Goal: Task Accomplishment & Management: Complete application form

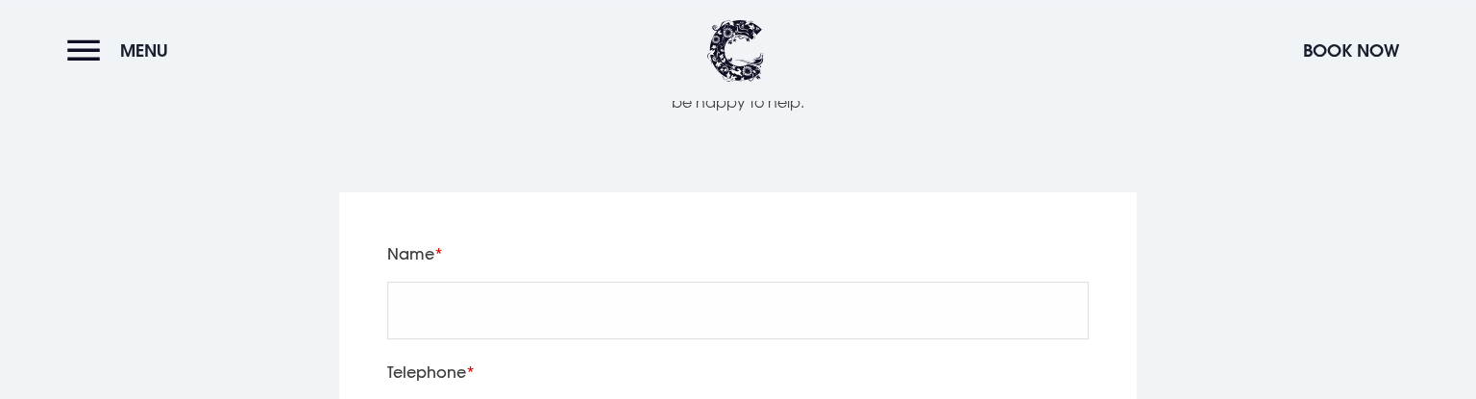
scroll to position [6318, 0]
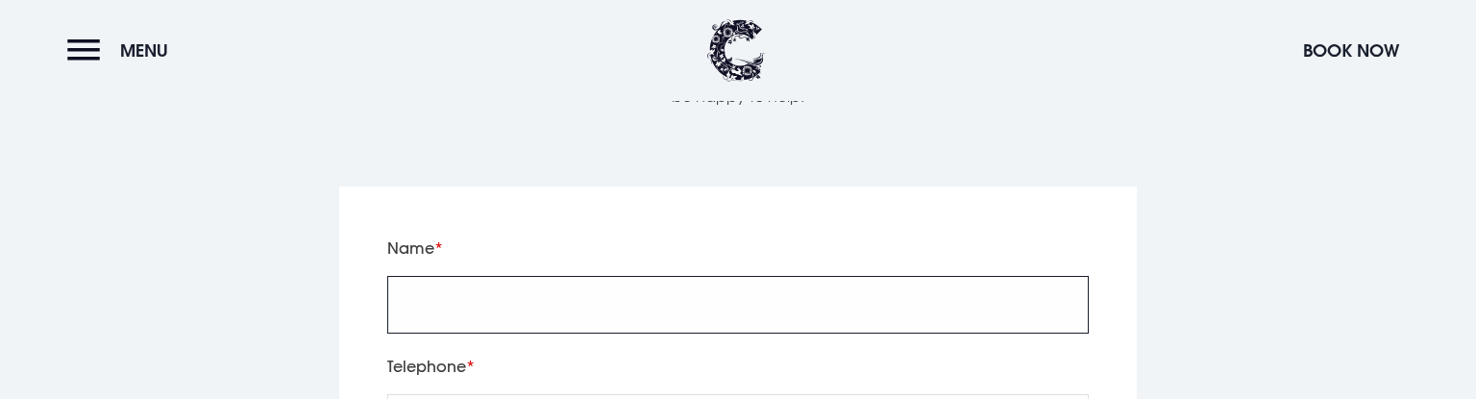
click at [513, 276] on input "Name" at bounding box center [737, 305] width 701 height 58
type input "test"
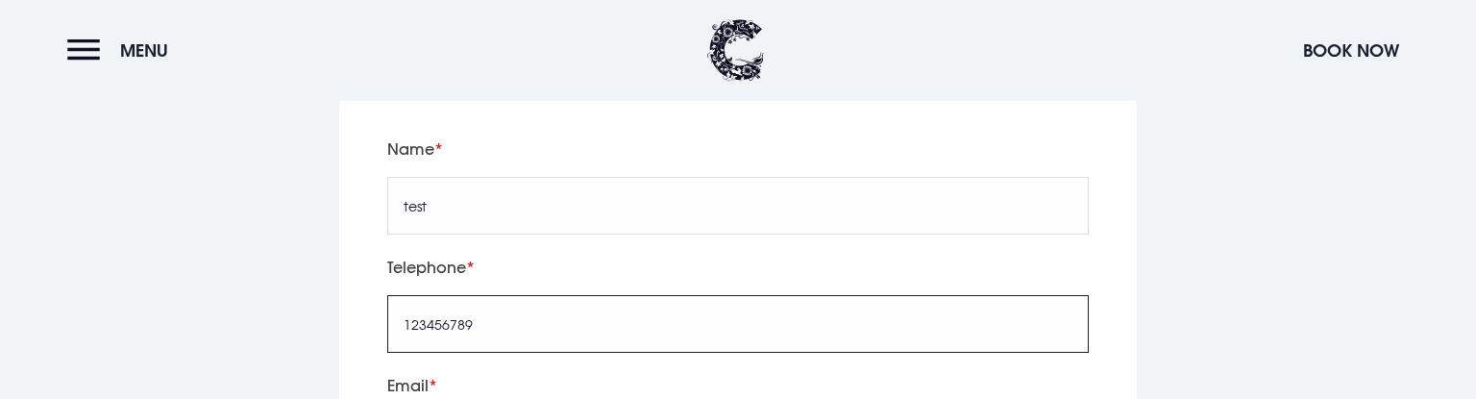
scroll to position [6521, 0]
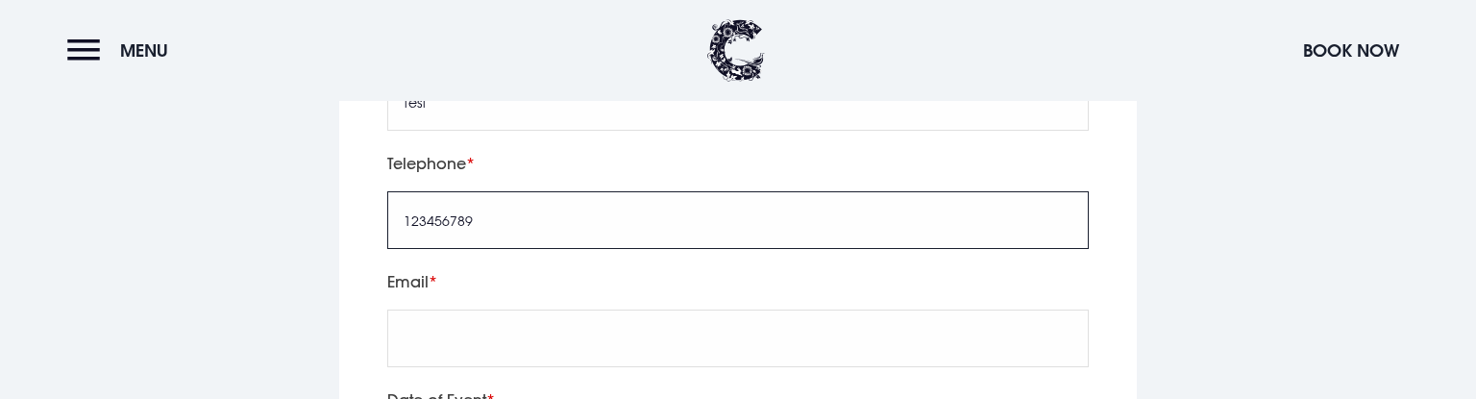
type input "123456789"
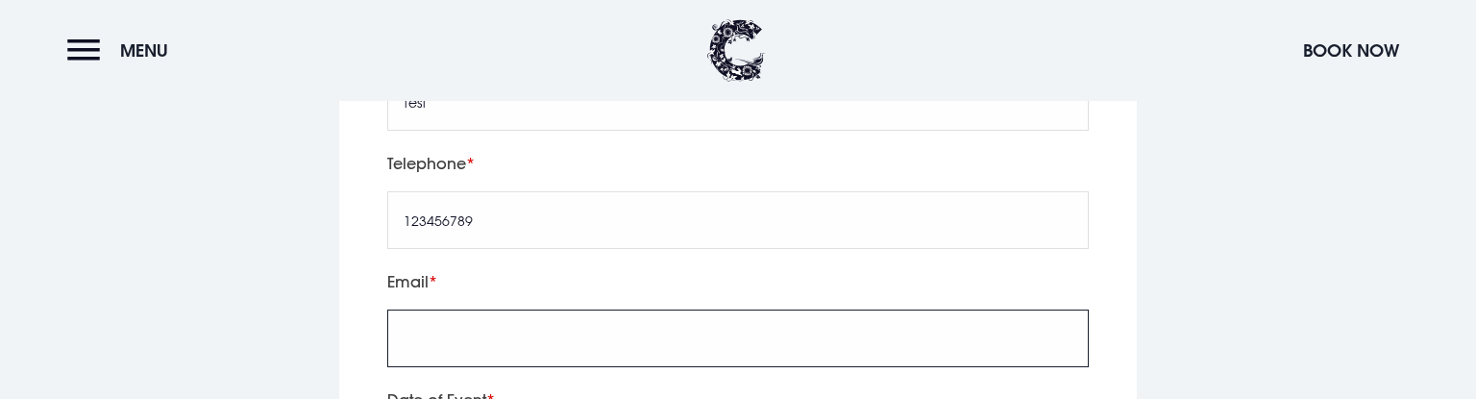
click at [458, 309] on input "Email" at bounding box center [737, 338] width 701 height 58
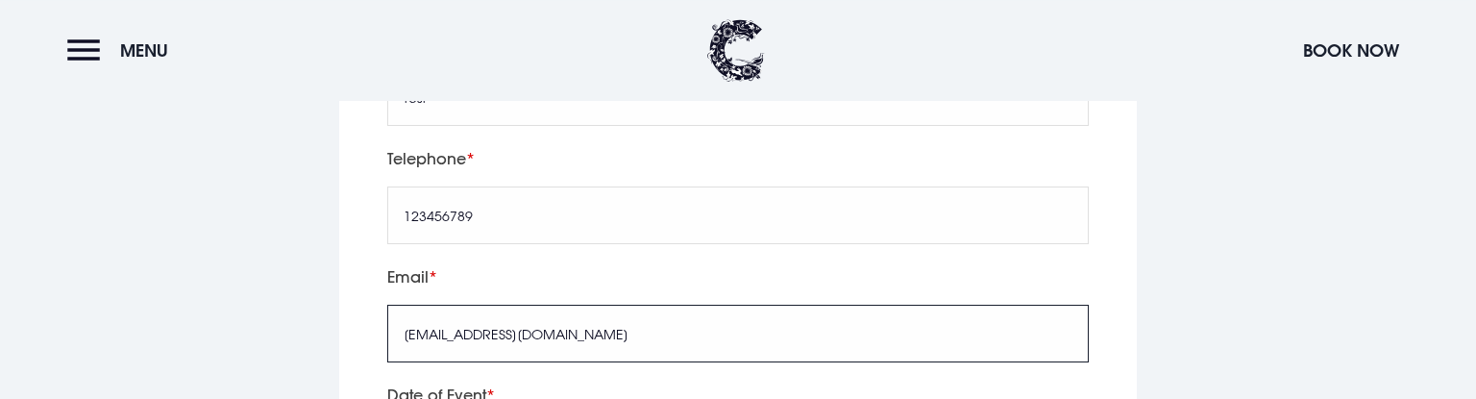
scroll to position [6623, 0]
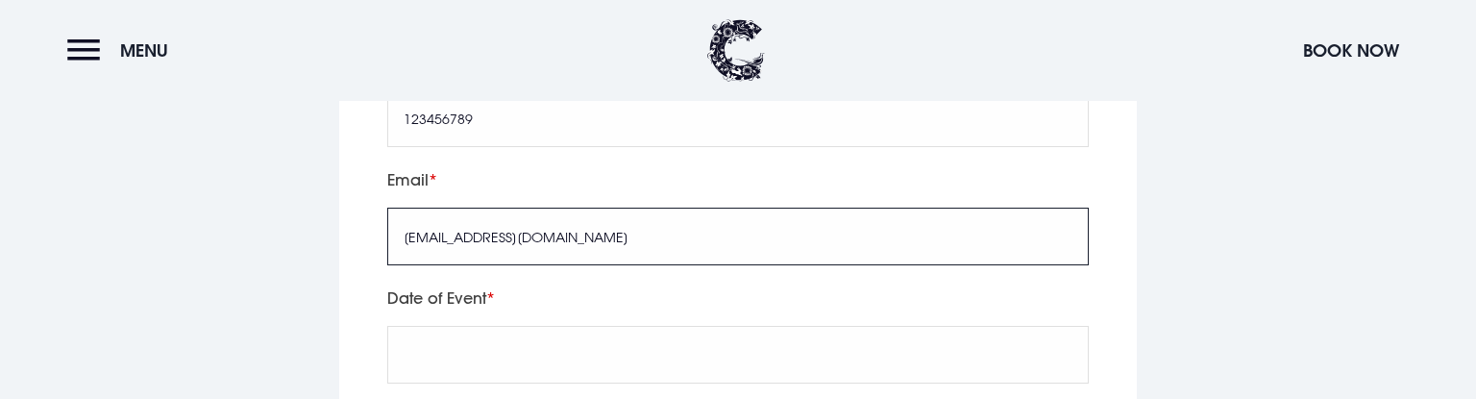
type input "Test@Test.com"
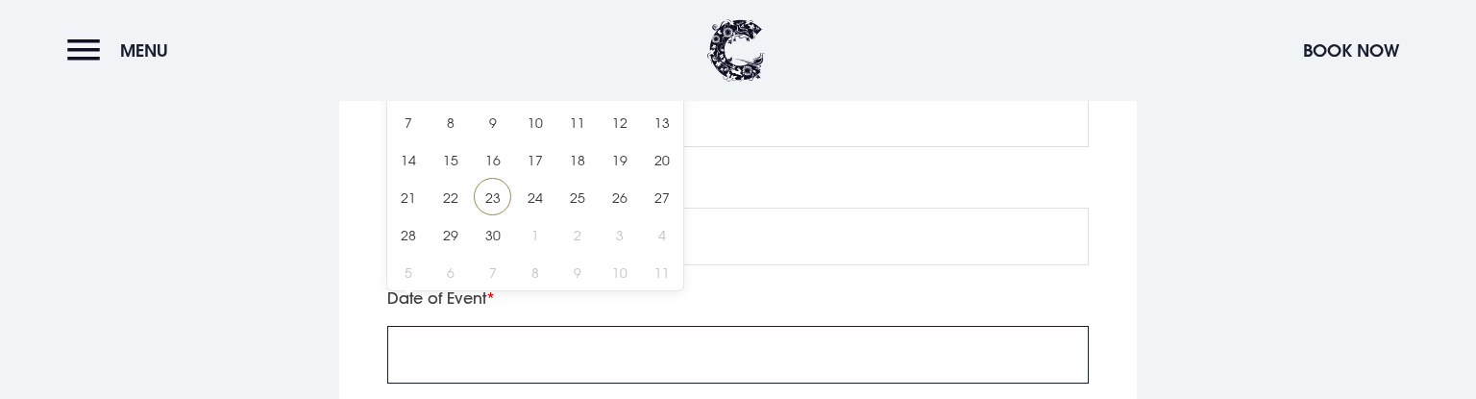
click at [417, 326] on input "text" at bounding box center [737, 355] width 701 height 58
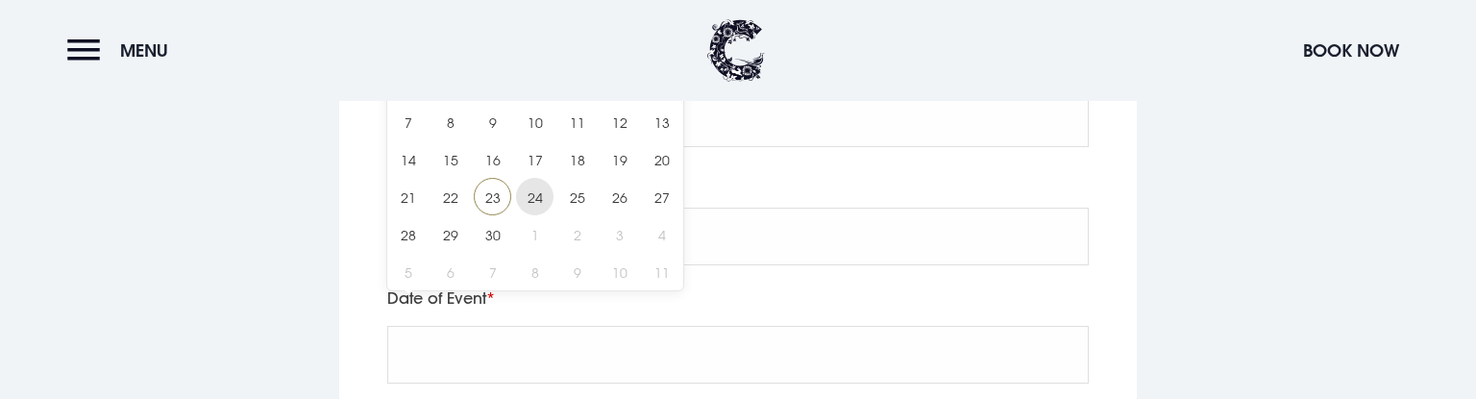
click at [534, 198] on span "24" at bounding box center [534, 196] width 37 height 37
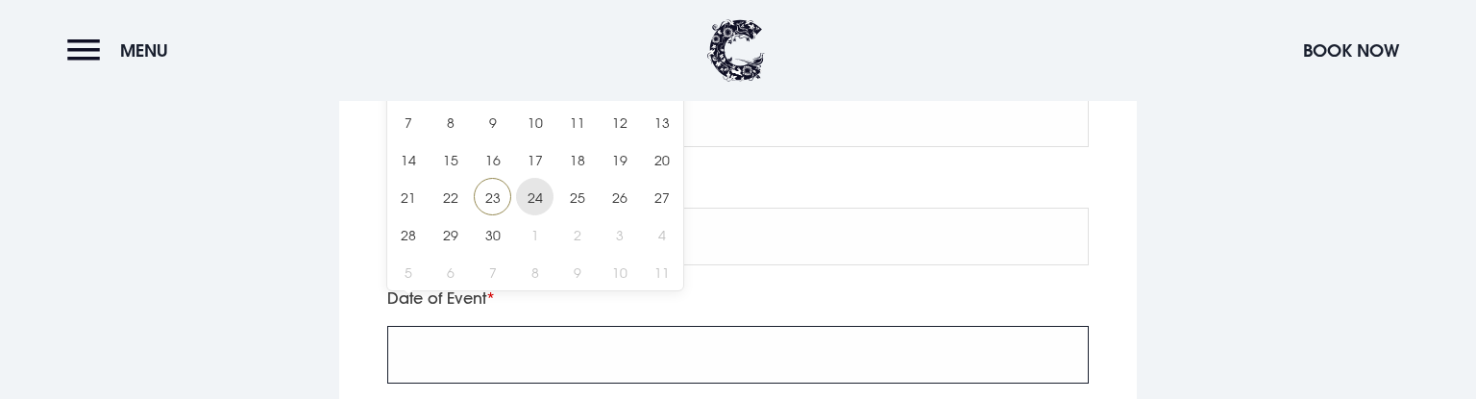
type input "2025/09/24"
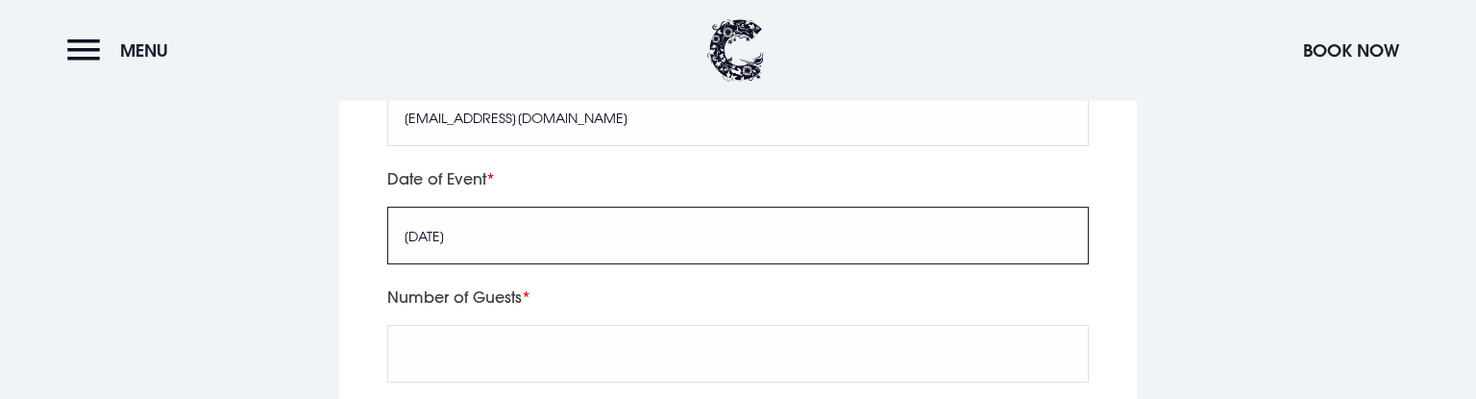
scroll to position [6825, 0]
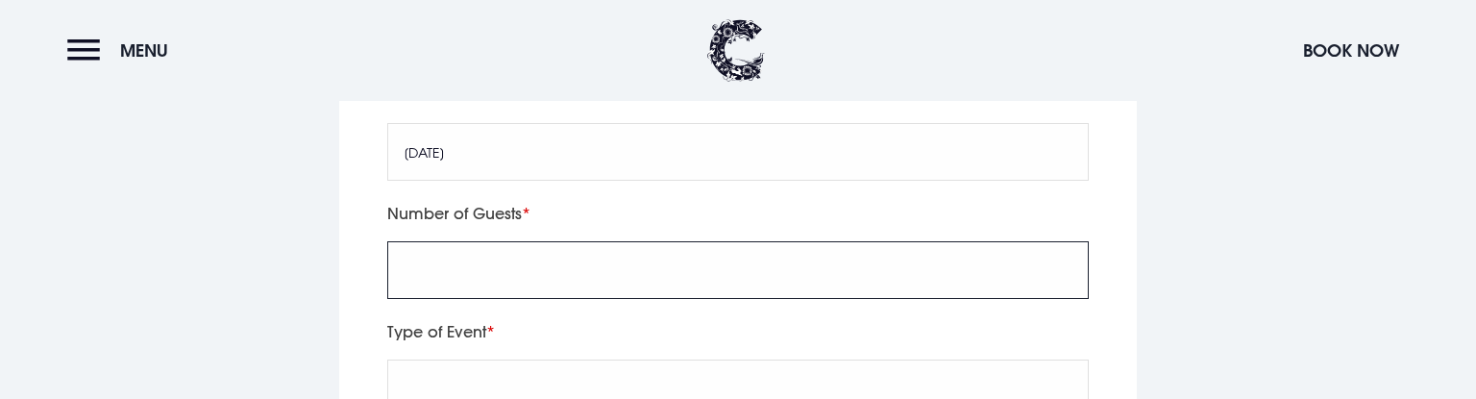
click at [504, 241] on input "Number of Guests" at bounding box center [737, 270] width 701 height 58
type input "1"
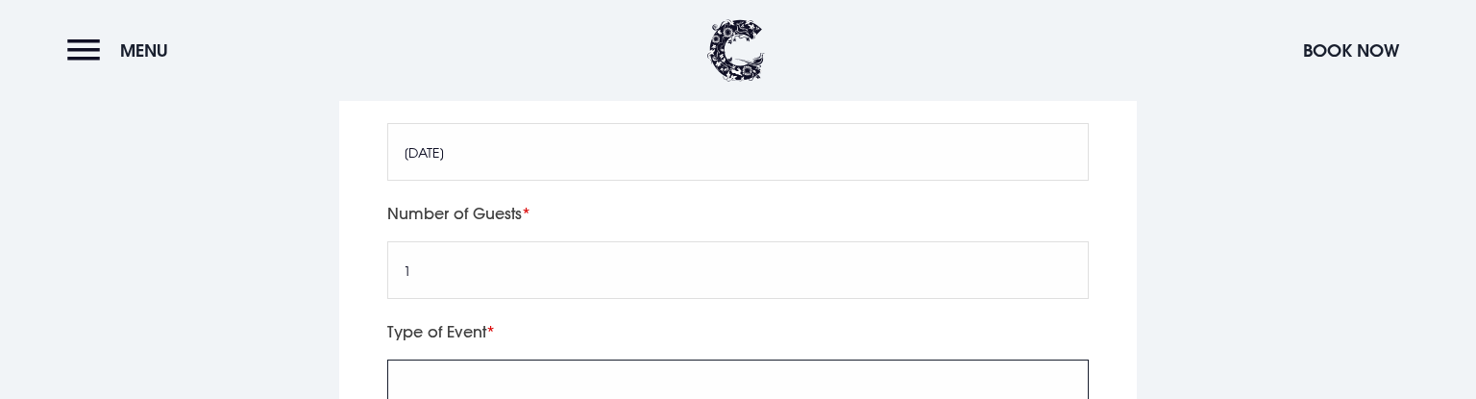
click at [447, 359] on input "Type of Event" at bounding box center [737, 388] width 701 height 58
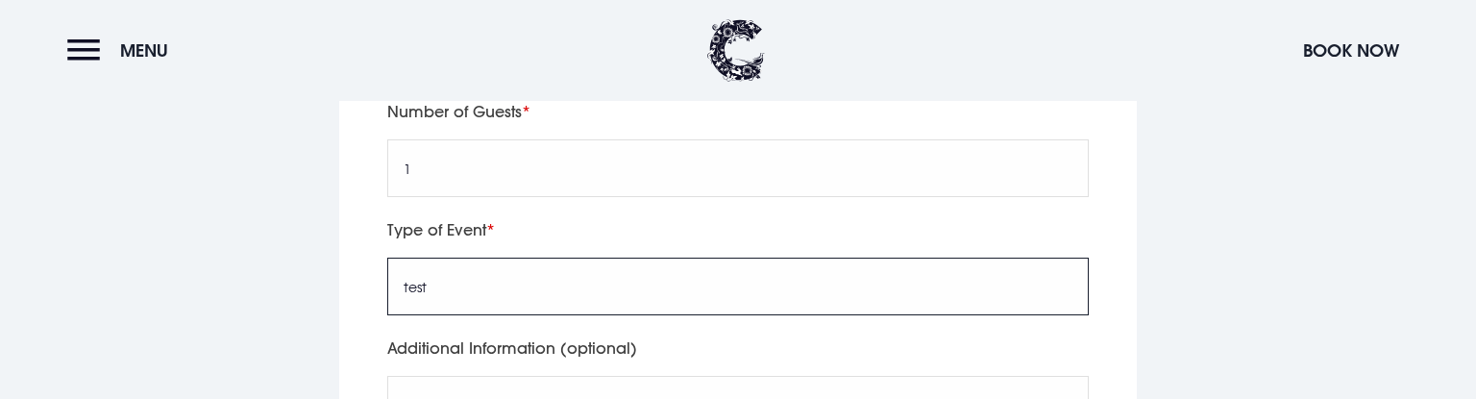
type input "test"
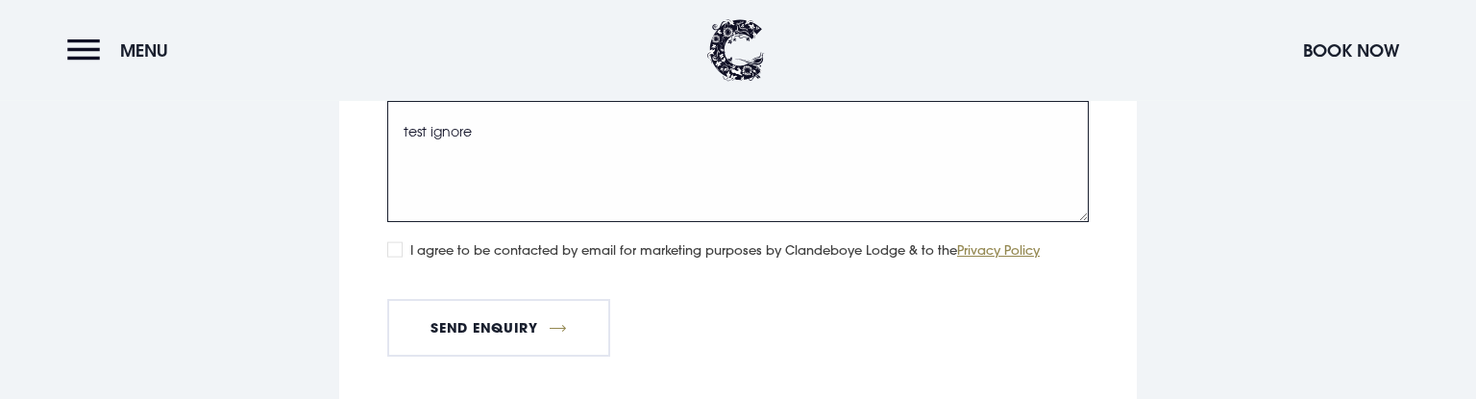
scroll to position [7231, 0]
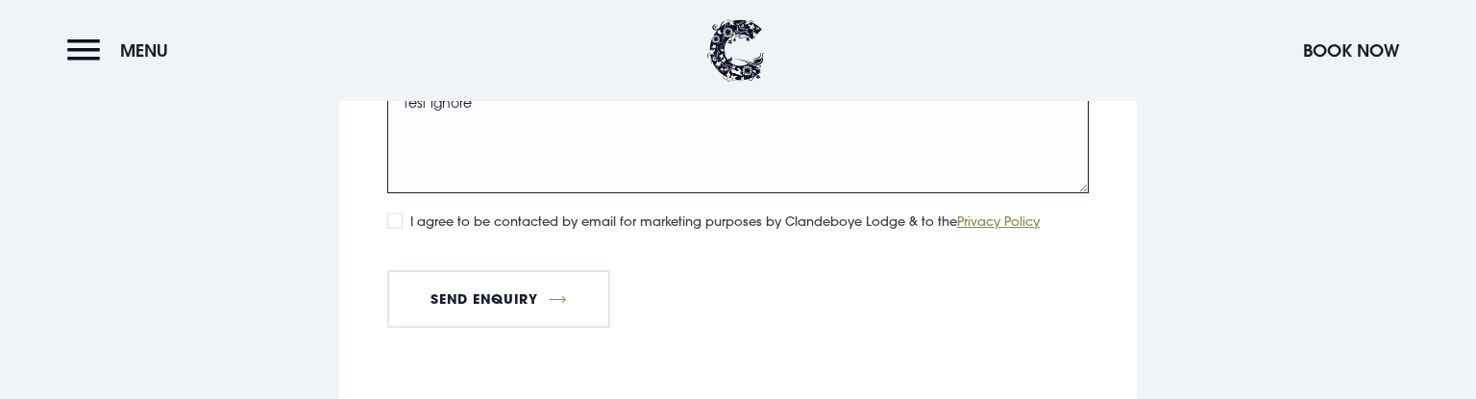
type textarea "test ignore"
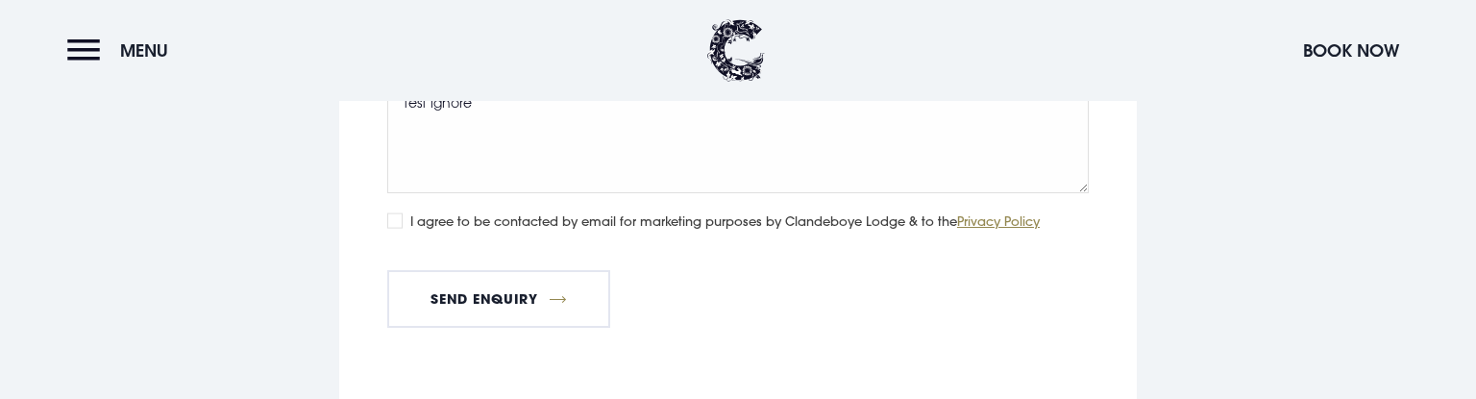
click at [401, 213] on input "I agree to be contacted by email for marketing purposes by Clandeboye Lodge & t…" at bounding box center [394, 220] width 15 height 15
checkbox input "true"
click at [490, 271] on button "Send Enquiry" at bounding box center [498, 299] width 223 height 58
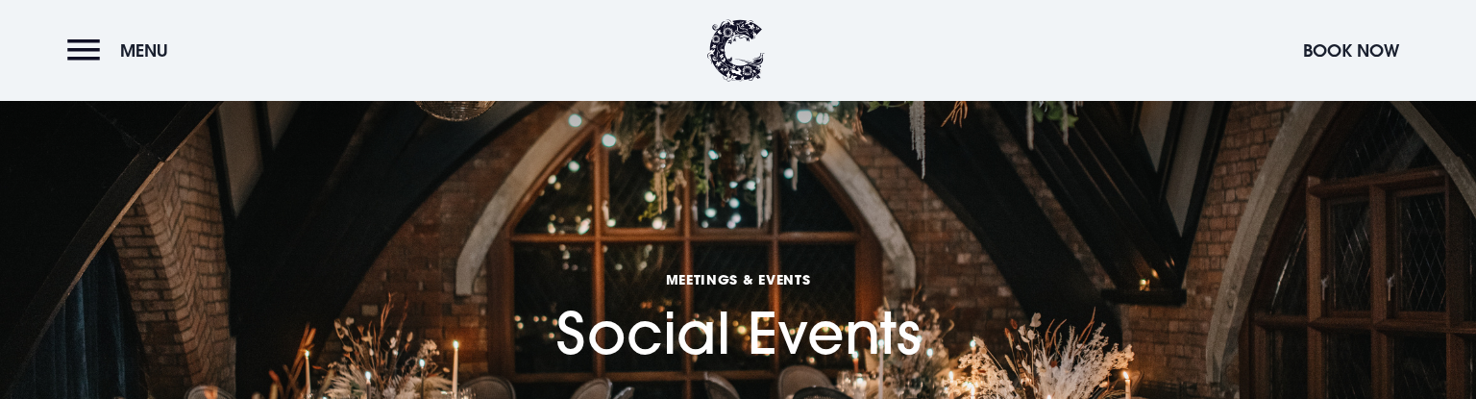
scroll to position [7231, 0]
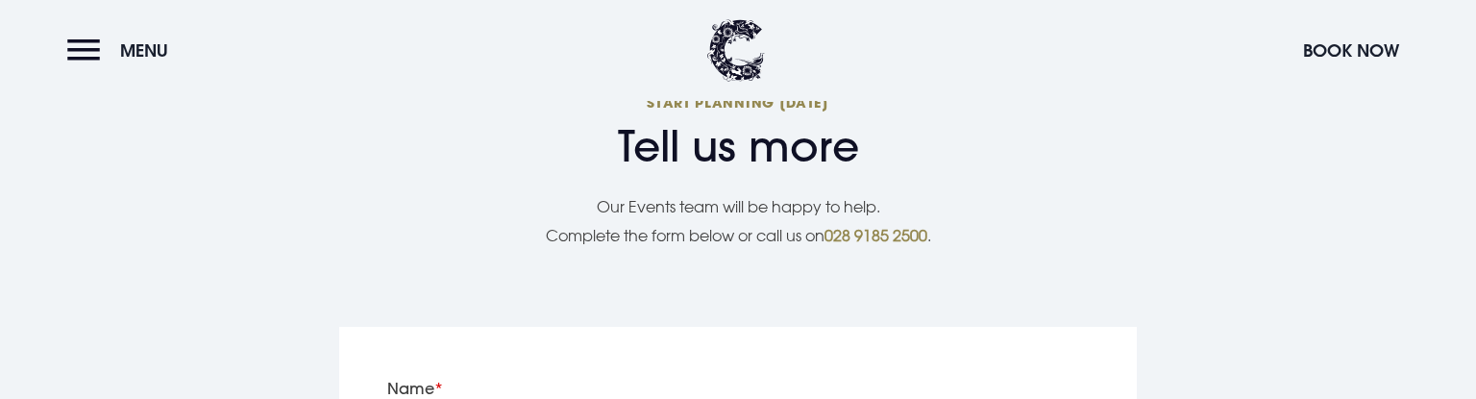
scroll to position [4058, 0]
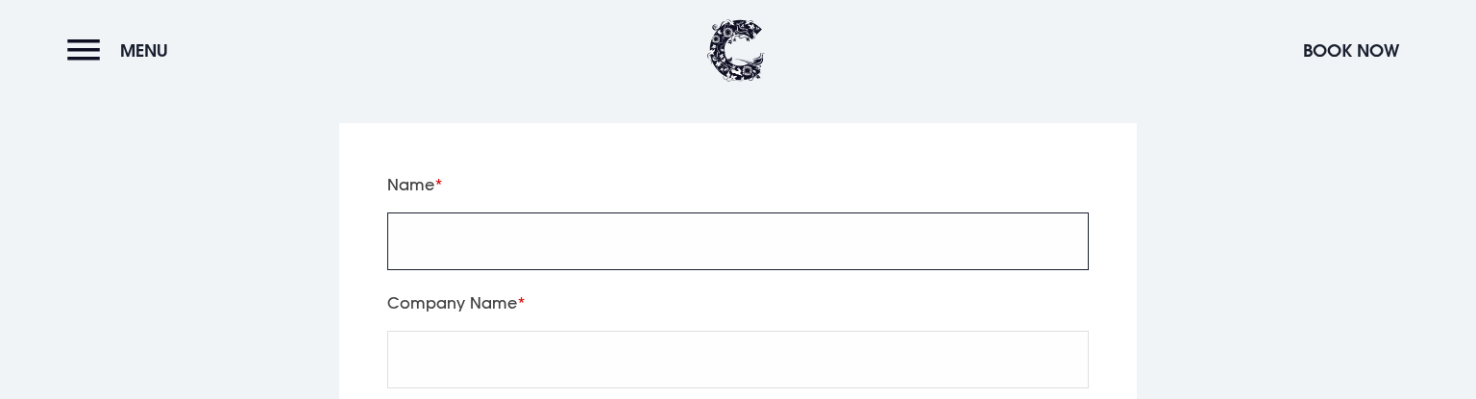
click at [463, 212] on input "Name" at bounding box center [737, 241] width 701 height 58
type input "test"
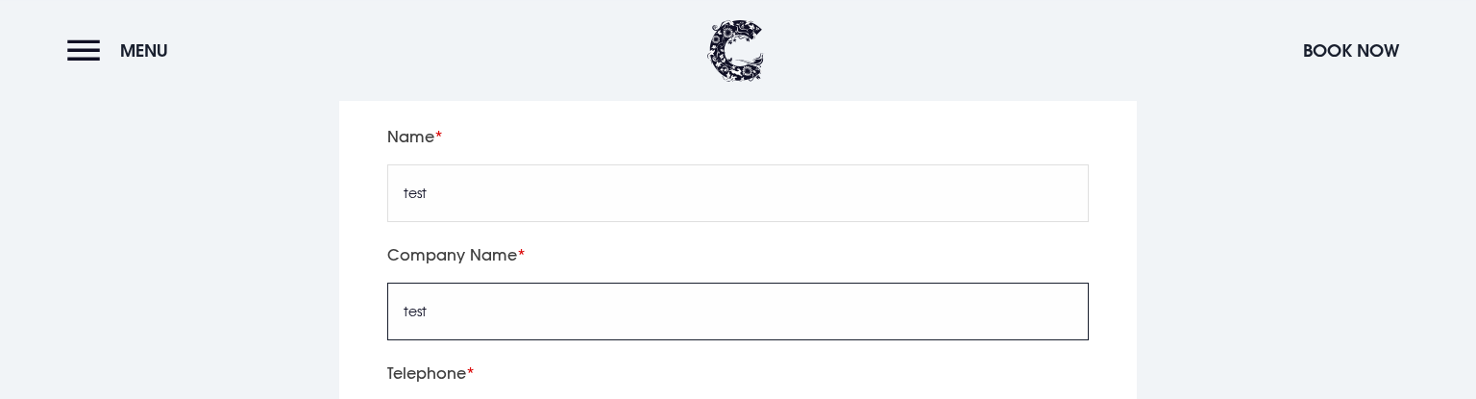
scroll to position [4159, 0]
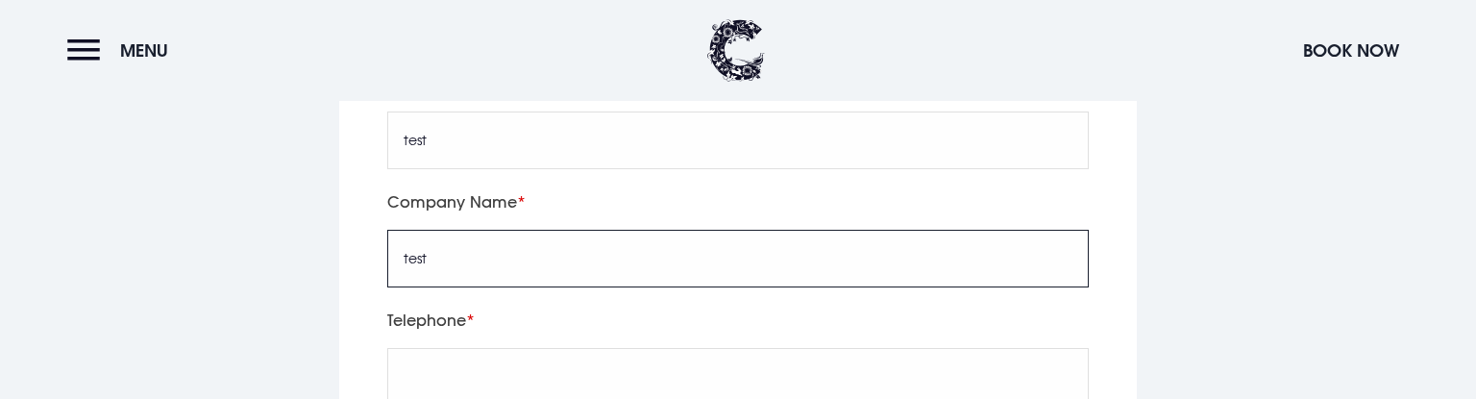
type input "test"
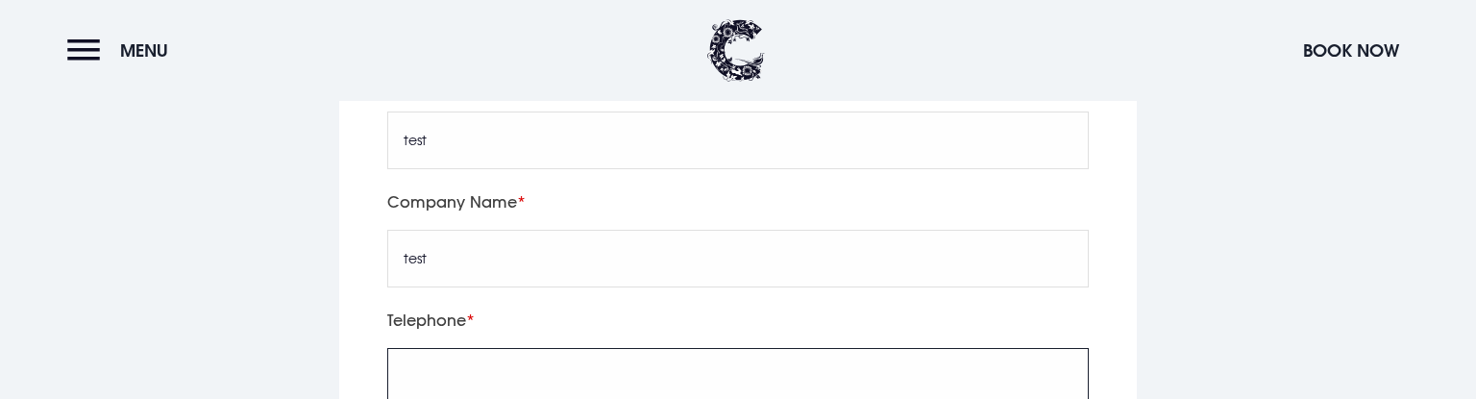
click at [456, 348] on input "tel" at bounding box center [737, 377] width 701 height 58
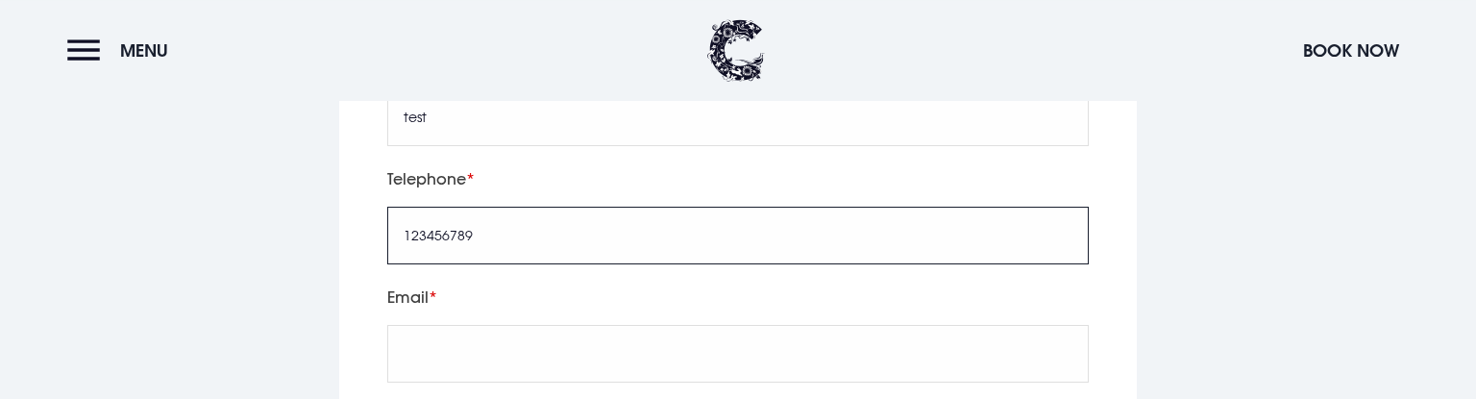
scroll to position [4361, 0]
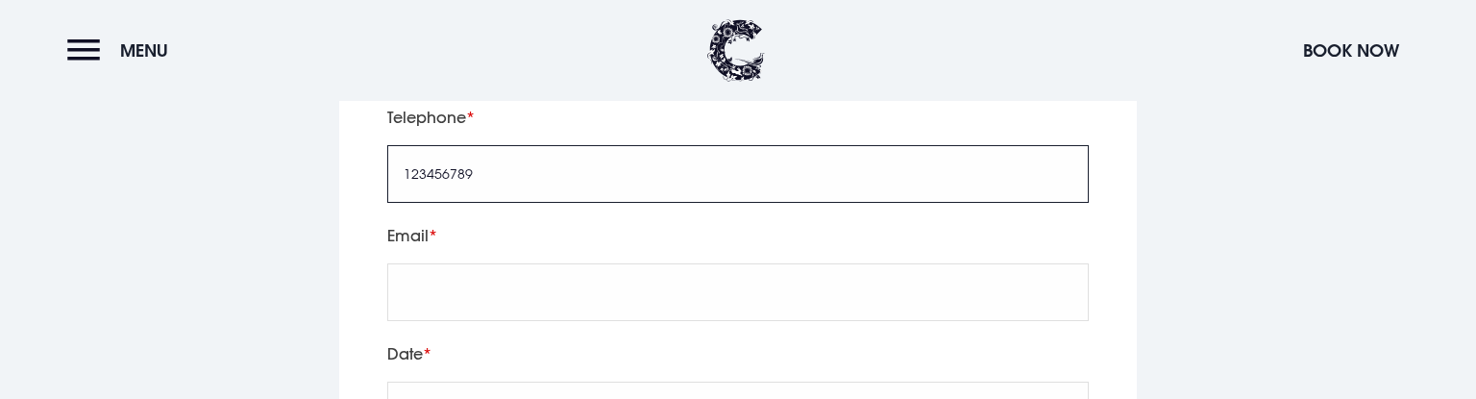
type input "123456789"
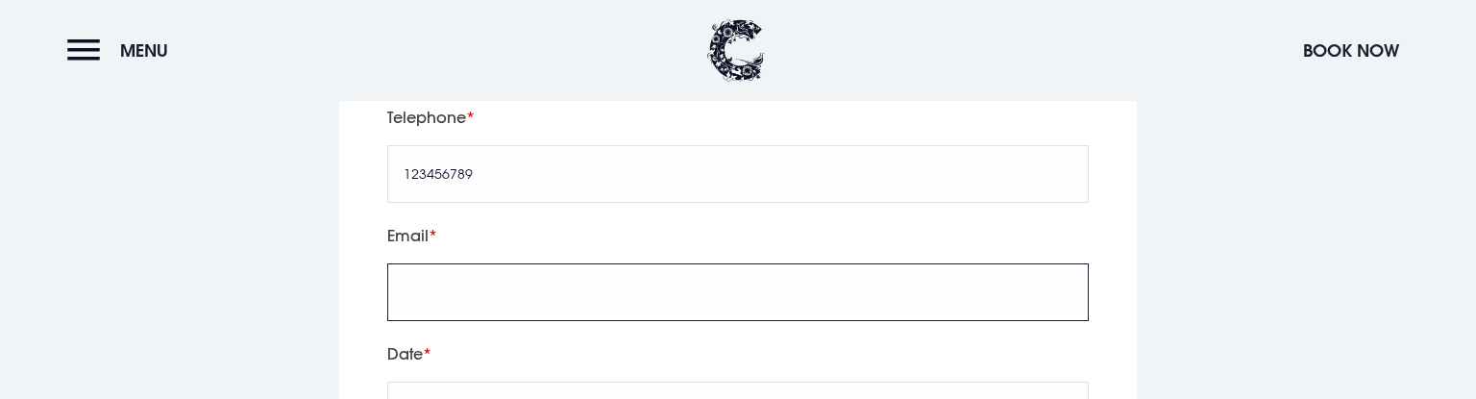
click at [443, 263] on input "Email" at bounding box center [737, 292] width 701 height 58
type input "Test@Test.com"
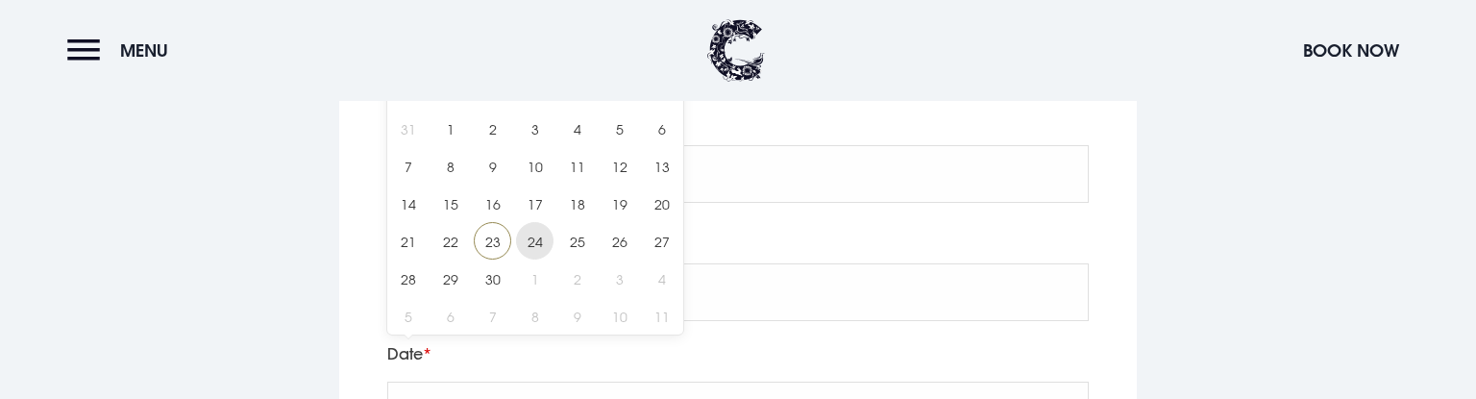
click at [543, 239] on span "24" at bounding box center [534, 240] width 37 height 37
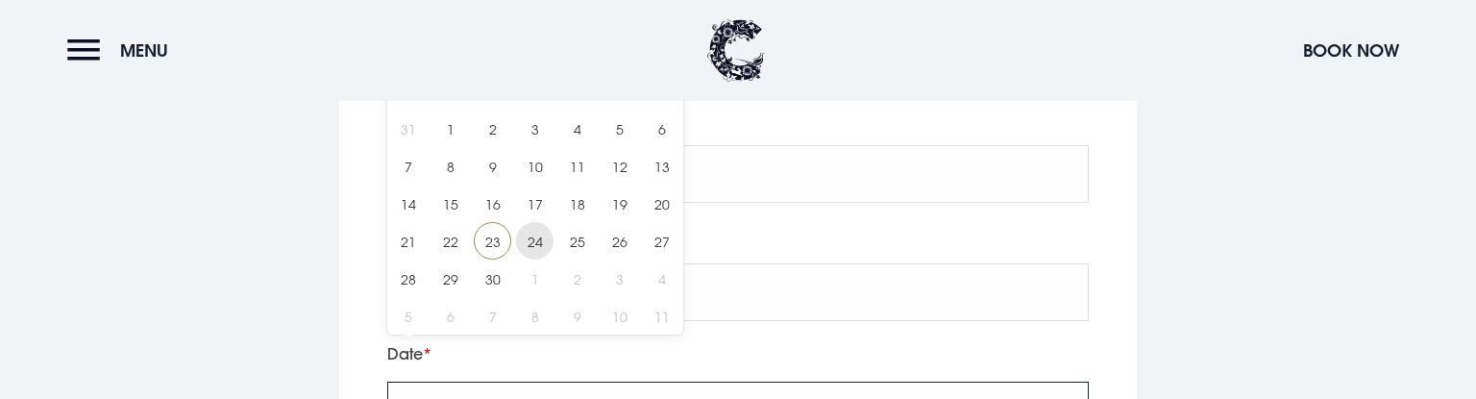
type input "2025/09/24"
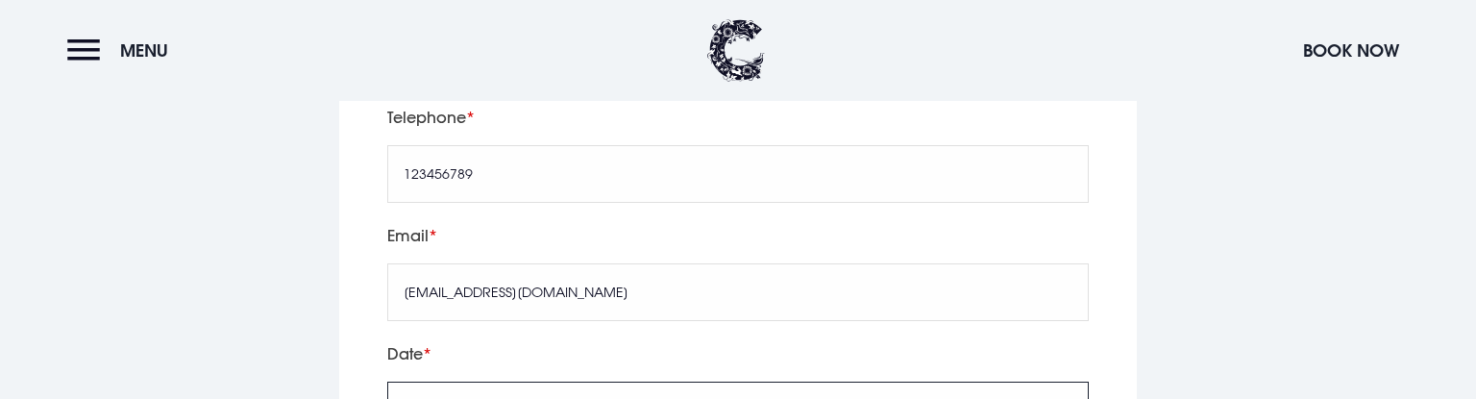
scroll to position [4666, 0]
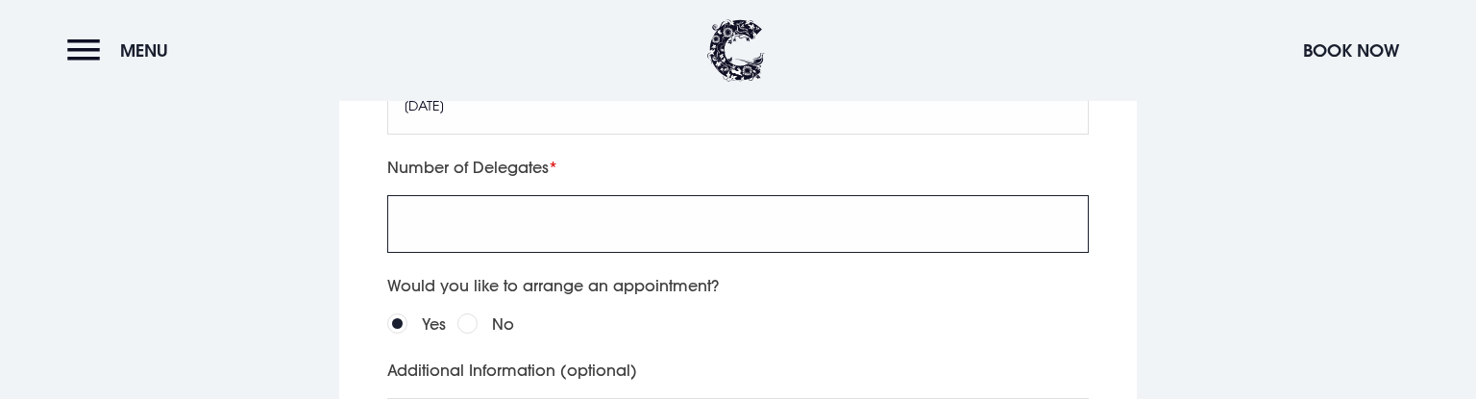
click at [478, 195] on input "Number of Delegates" at bounding box center [737, 224] width 701 height 58
type input "1"
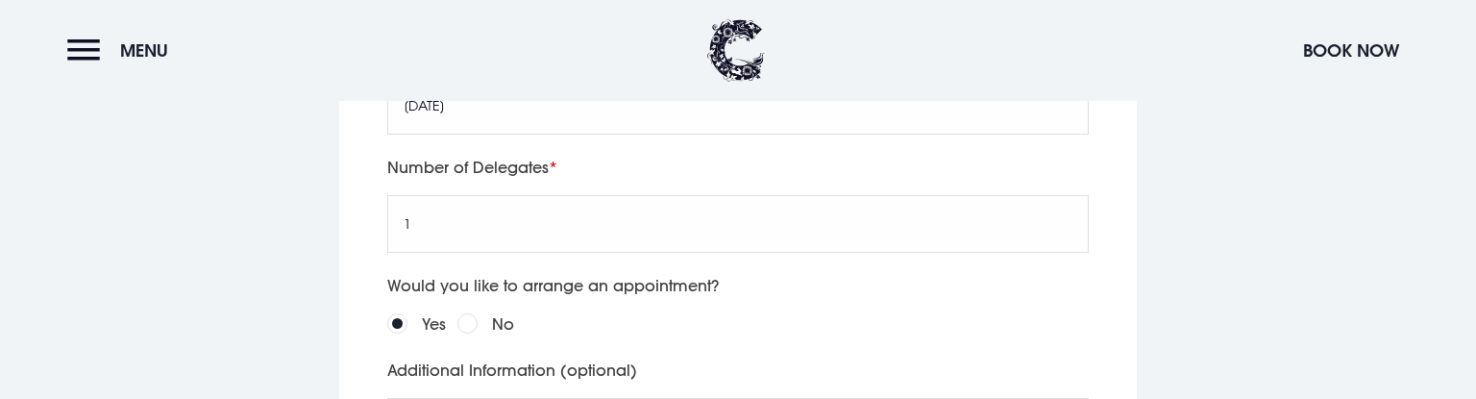
click at [478, 310] on div "No" at bounding box center [485, 323] width 57 height 27
drag, startPoint x: 469, startPoint y: 281, endPoint x: 465, endPoint y: 340, distance: 58.7
click at [468, 313] on input "No" at bounding box center [467, 323] width 20 height 20
radio input "true"
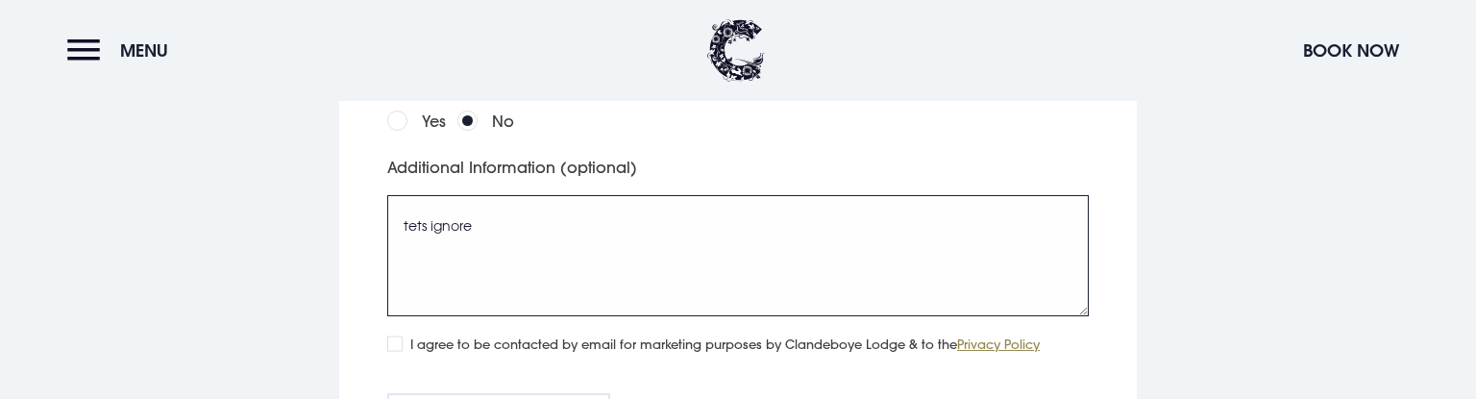
click at [425, 195] on textarea "tets ignore" at bounding box center [737, 255] width 701 height 121
type textarea "test ignore"
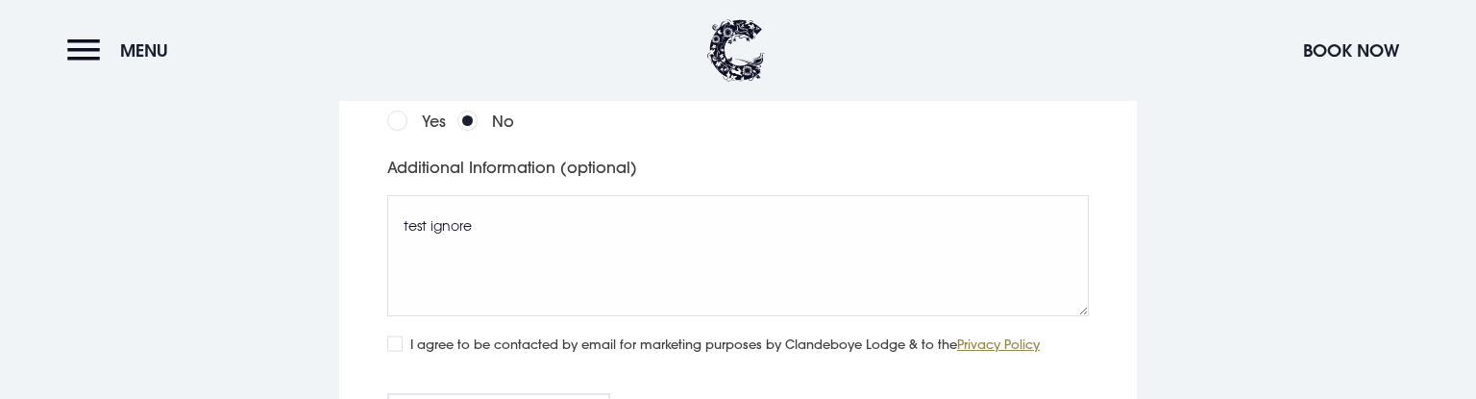
click at [440, 333] on label "I agree to be contacted by email for marketing purposes by Clandeboye Lodge & t…" at bounding box center [724, 343] width 629 height 21
click at [403, 335] on input "I agree to be contacted by email for marketing purposes by Clandeboye Lodge & t…" at bounding box center [394, 342] width 15 height 15
checkbox input "true"
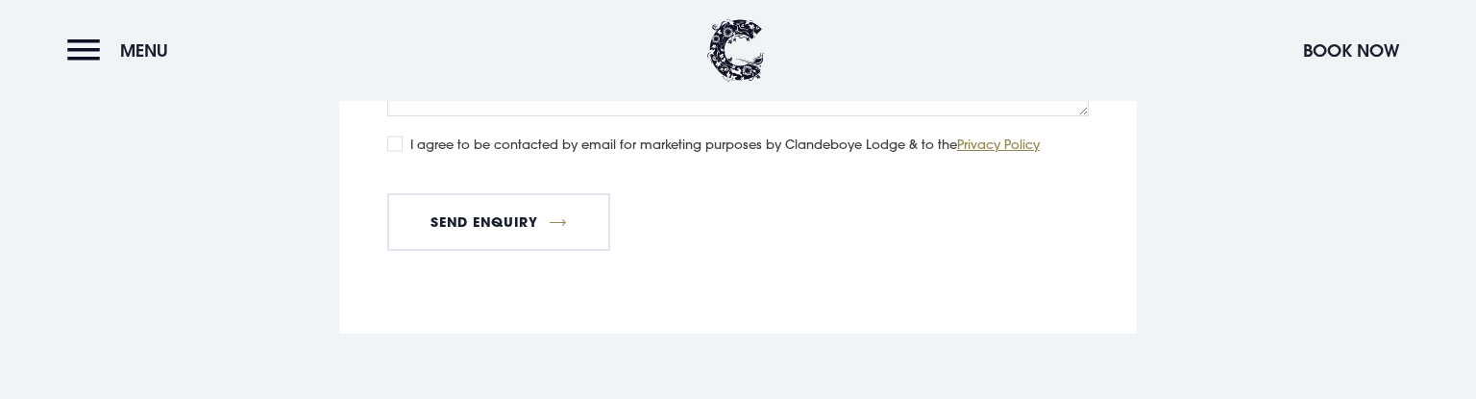
scroll to position [5072, 0]
click at [531, 189] on button "Send Enquiry" at bounding box center [498, 218] width 223 height 58
